Goal: Navigation & Orientation: Go to known website

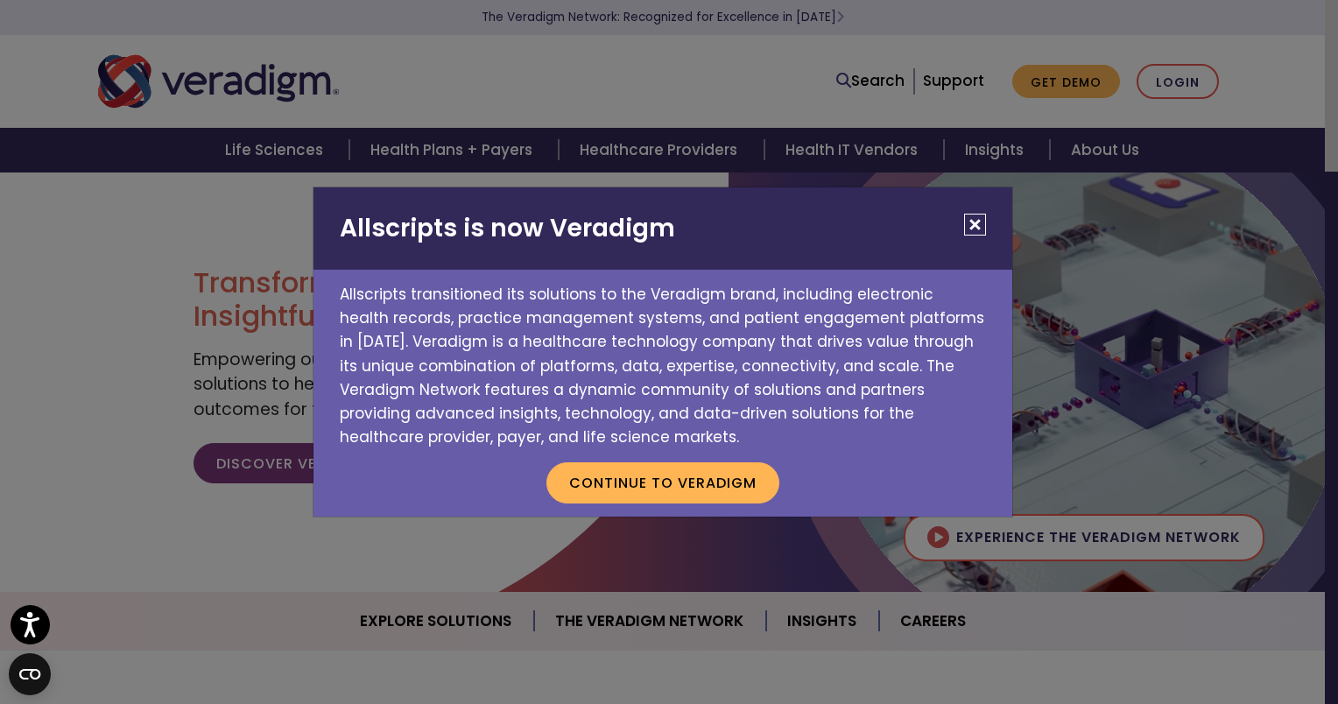
click at [976, 222] on button "Close" at bounding box center [975, 225] width 22 height 22
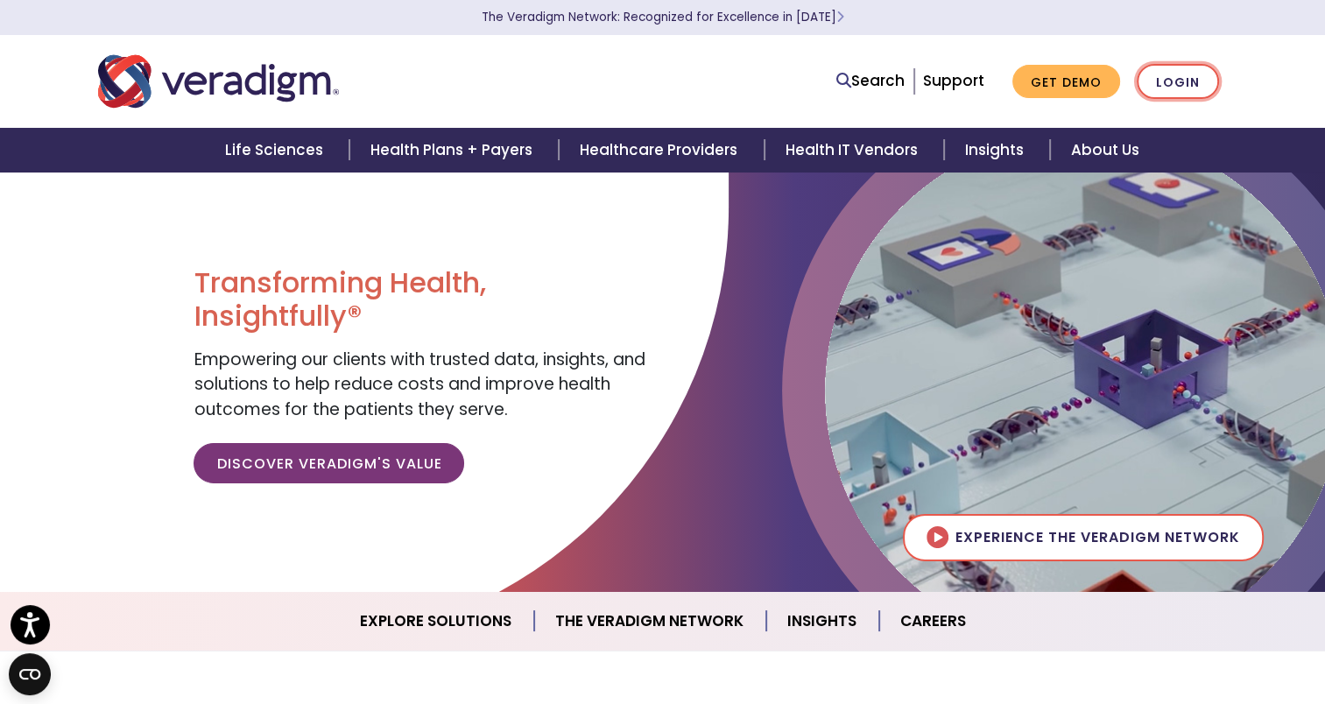
click at [1196, 83] on link "Login" at bounding box center [1178, 82] width 82 height 36
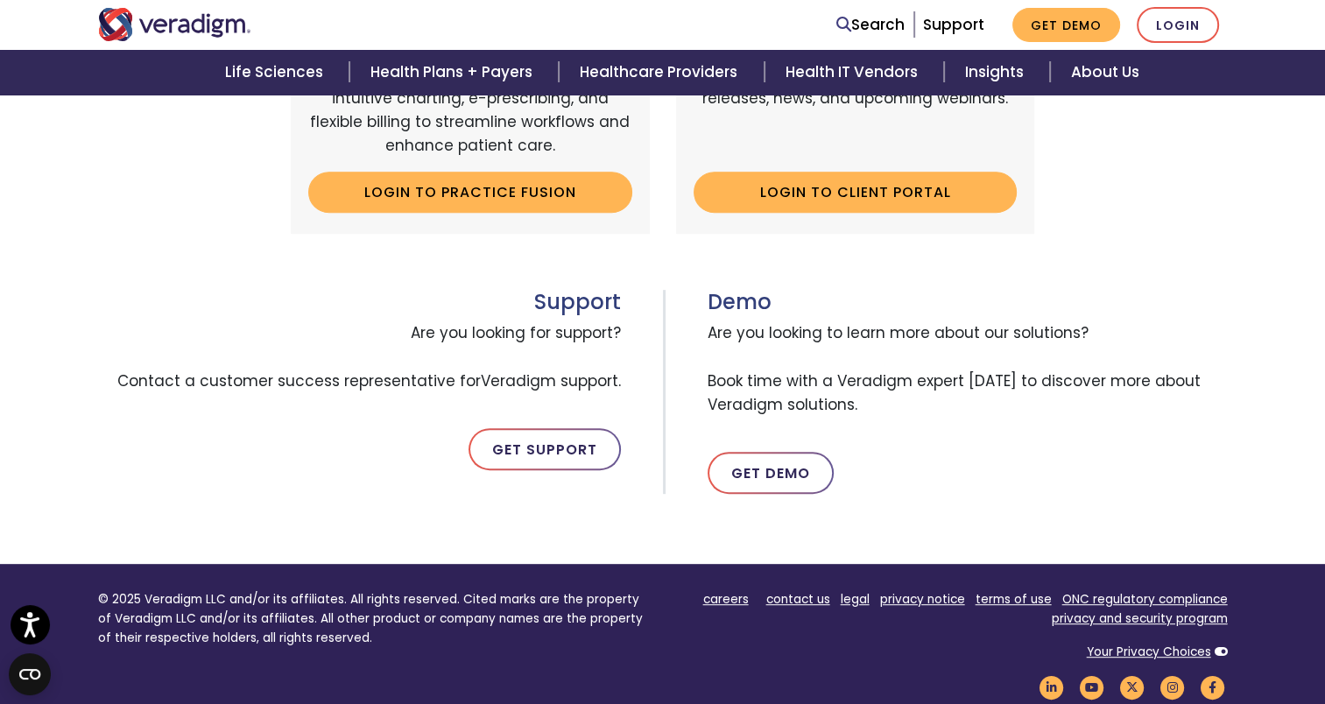
scroll to position [773, 0]
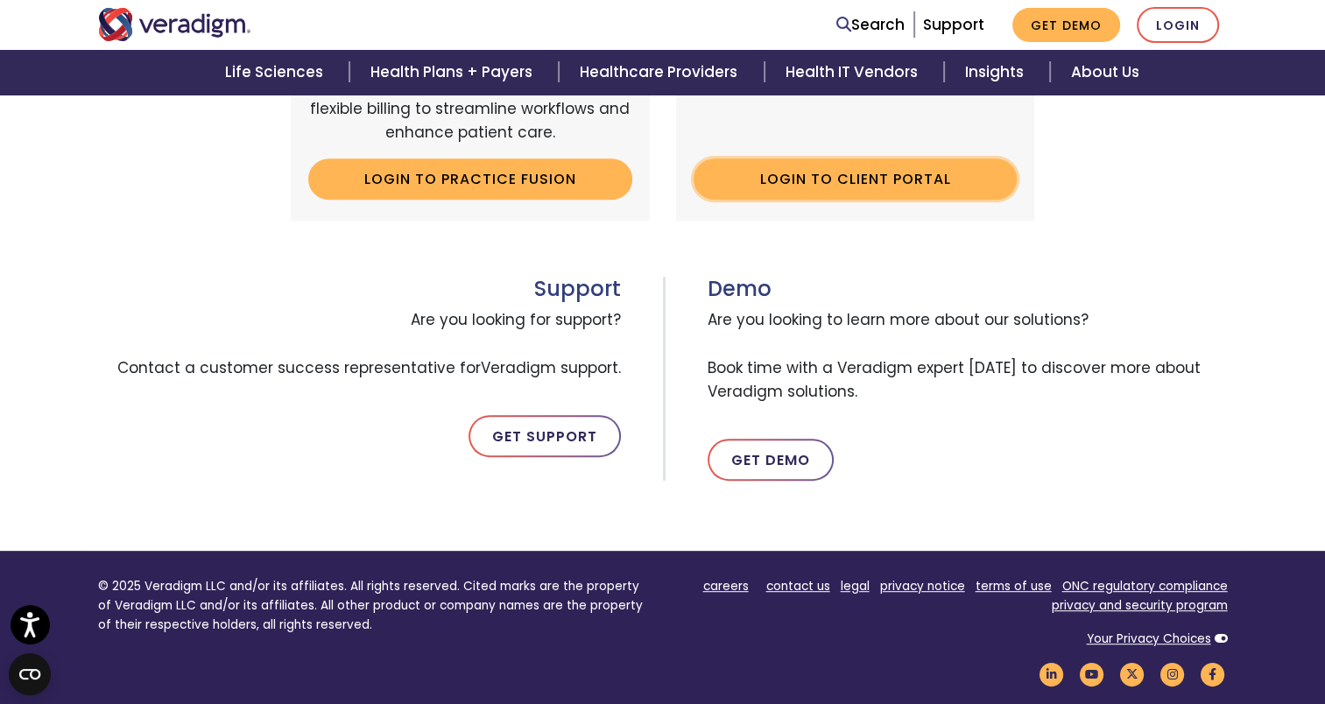
click at [893, 179] on link "Login to Client Portal" at bounding box center [856, 179] width 324 height 40
